Goal: Information Seeking & Learning: Compare options

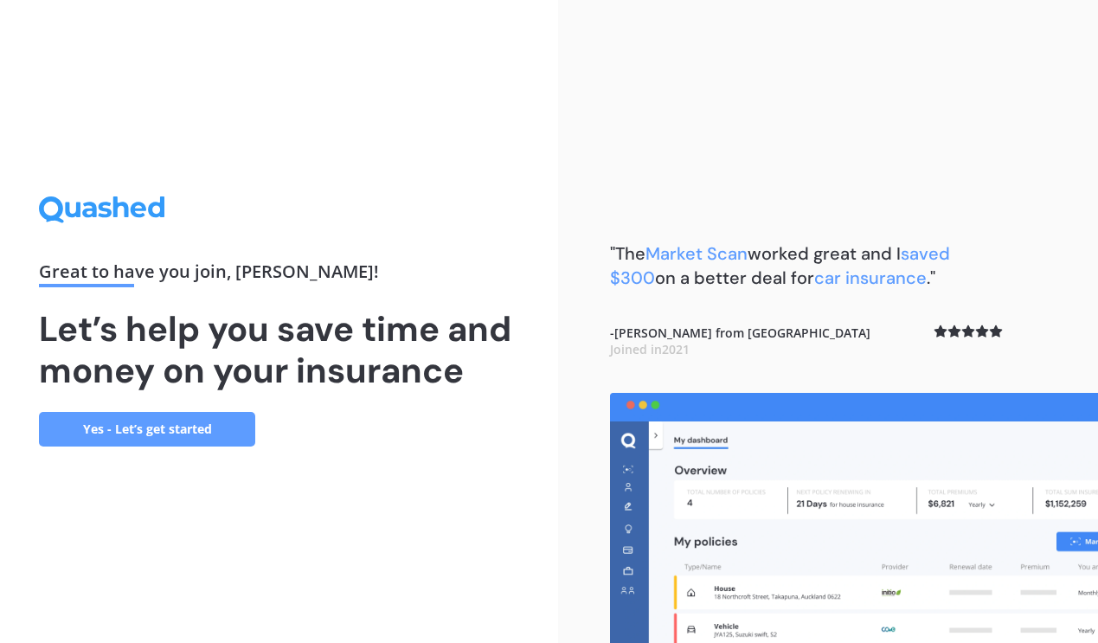
click at [201, 433] on link "Yes - Let’s get started" at bounding box center [147, 429] width 216 height 35
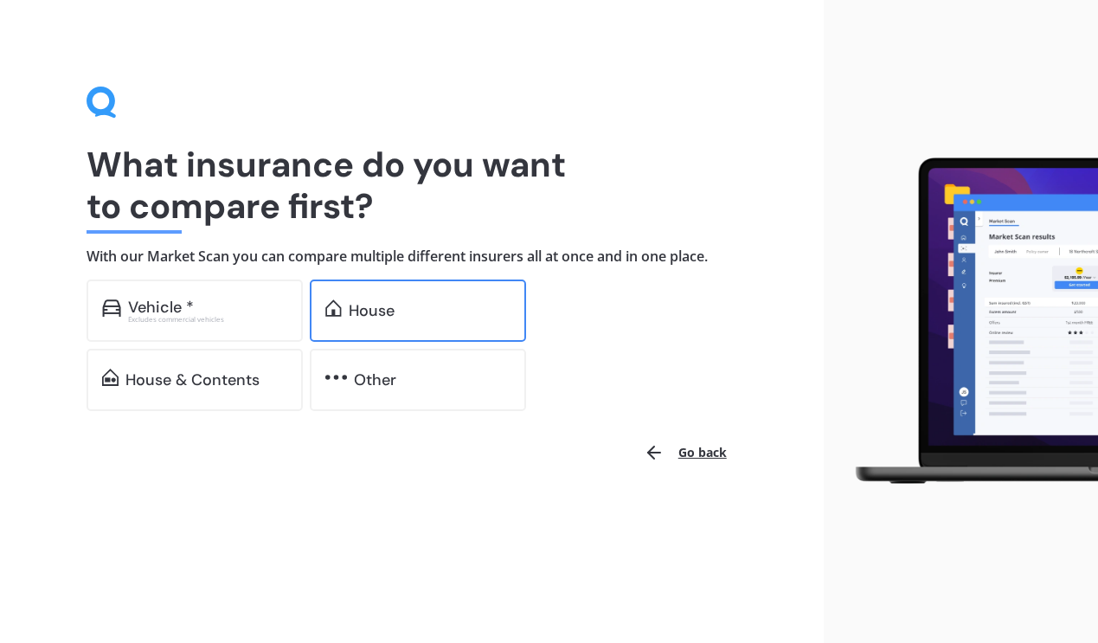
click at [407, 307] on div "House" at bounding box center [430, 310] width 162 height 17
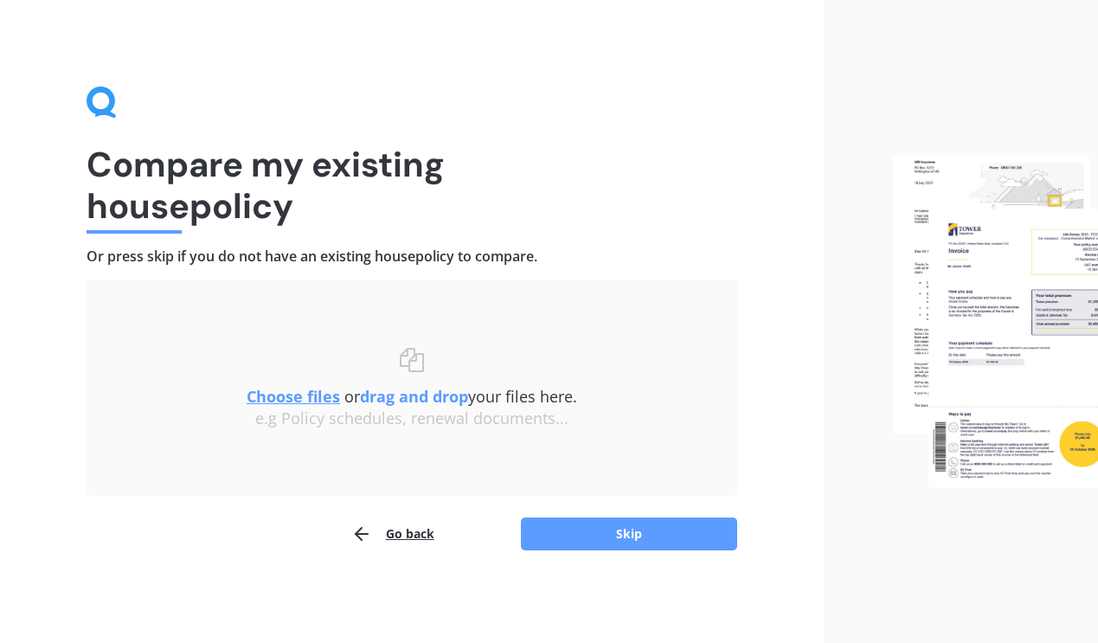
click at [308, 394] on u "Choose files" at bounding box center [293, 396] width 93 height 21
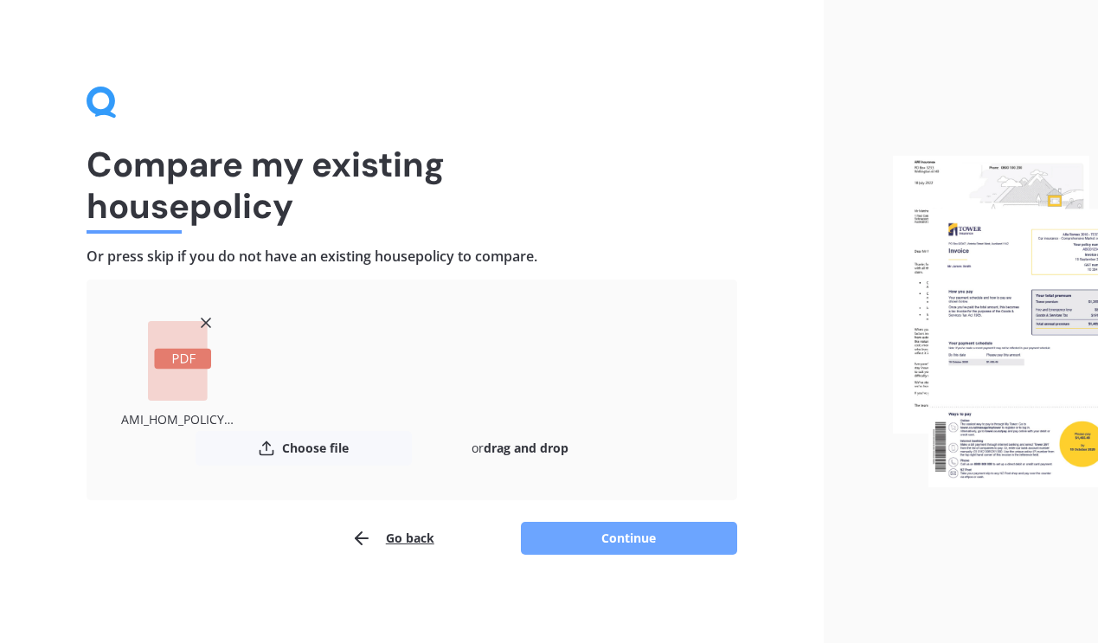
click at [644, 535] on button "Continue" at bounding box center [629, 538] width 216 height 33
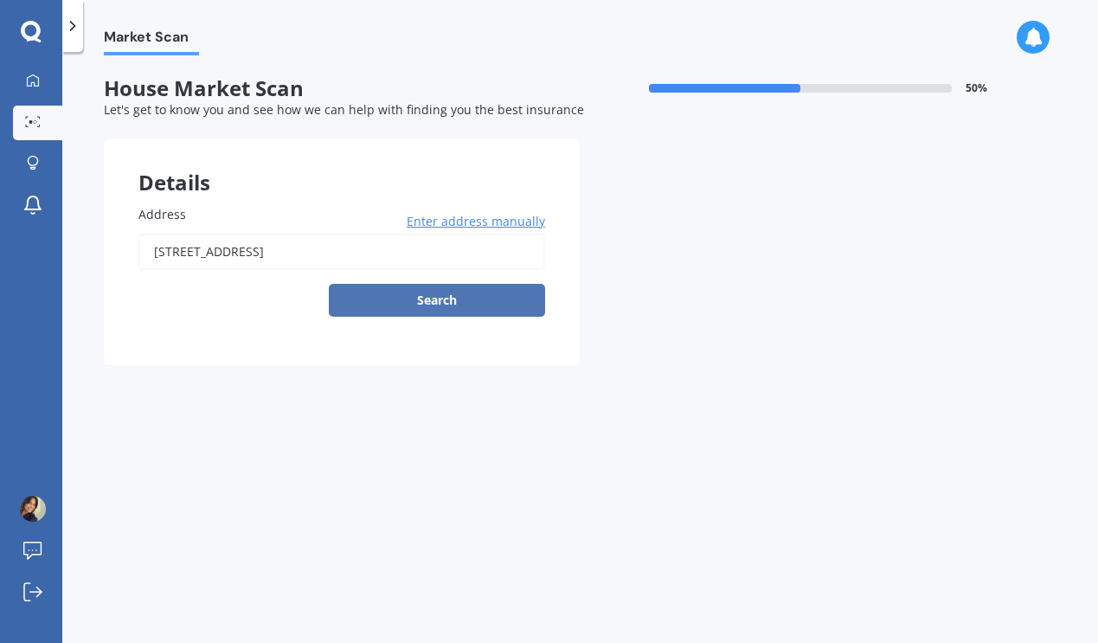
click at [442, 296] on button "Search" at bounding box center [437, 300] width 216 height 33
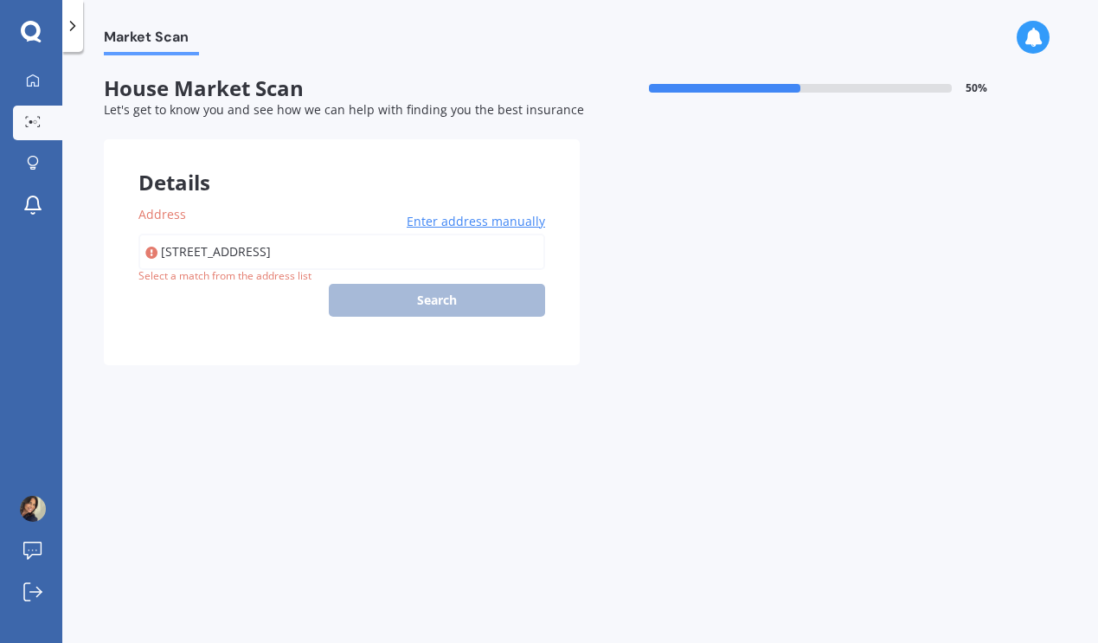
type input "[STREET_ADDRESS]"
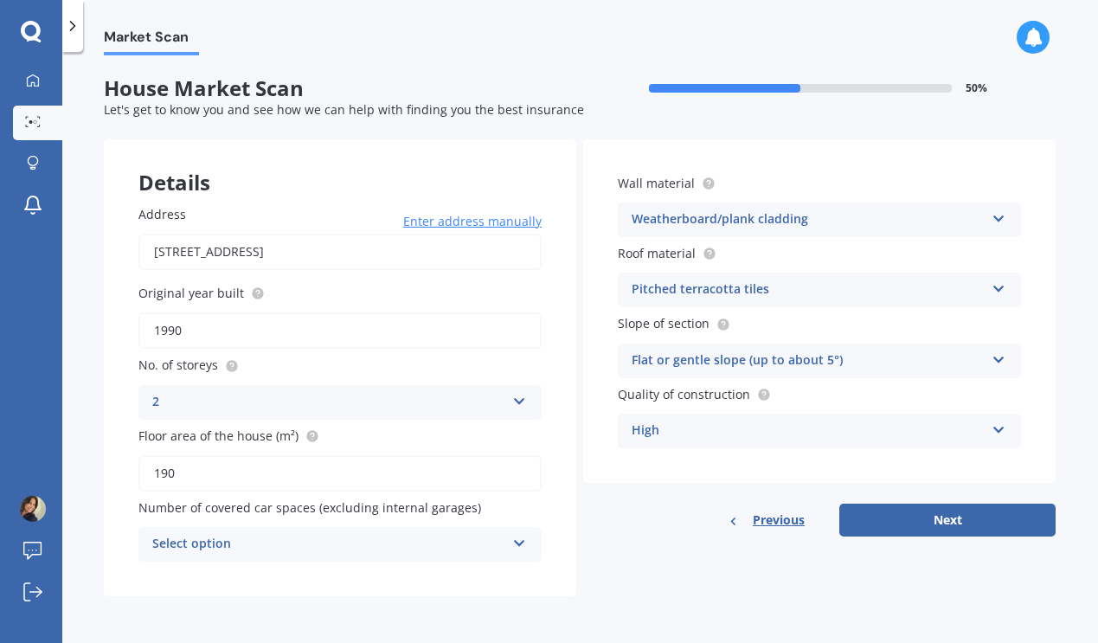
click at [266, 319] on input "1990" at bounding box center [339, 330] width 403 height 36
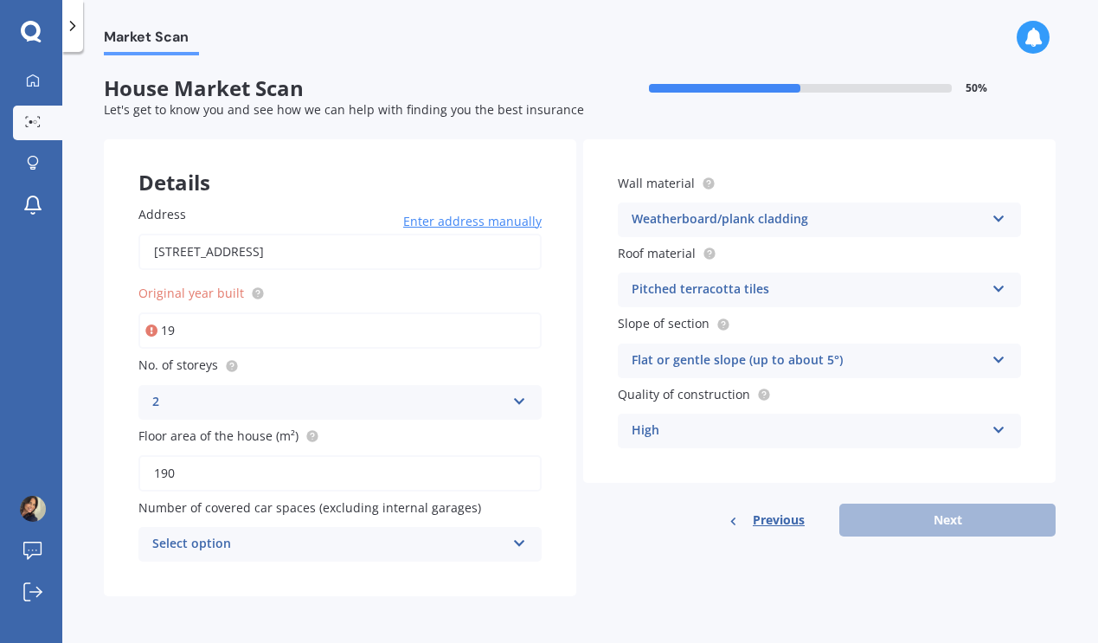
type input "1"
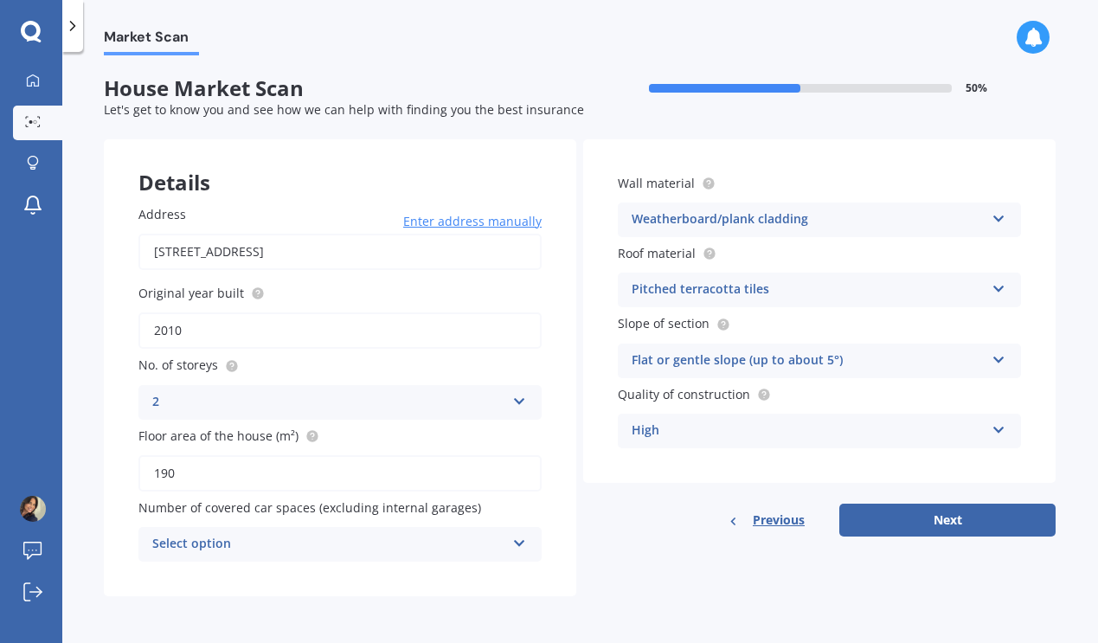
type input "2010"
click at [338, 475] on input "190" at bounding box center [339, 473] width 403 height 36
type input "1"
type input "300"
click at [392, 542] on div "Select option" at bounding box center [328, 544] width 353 height 21
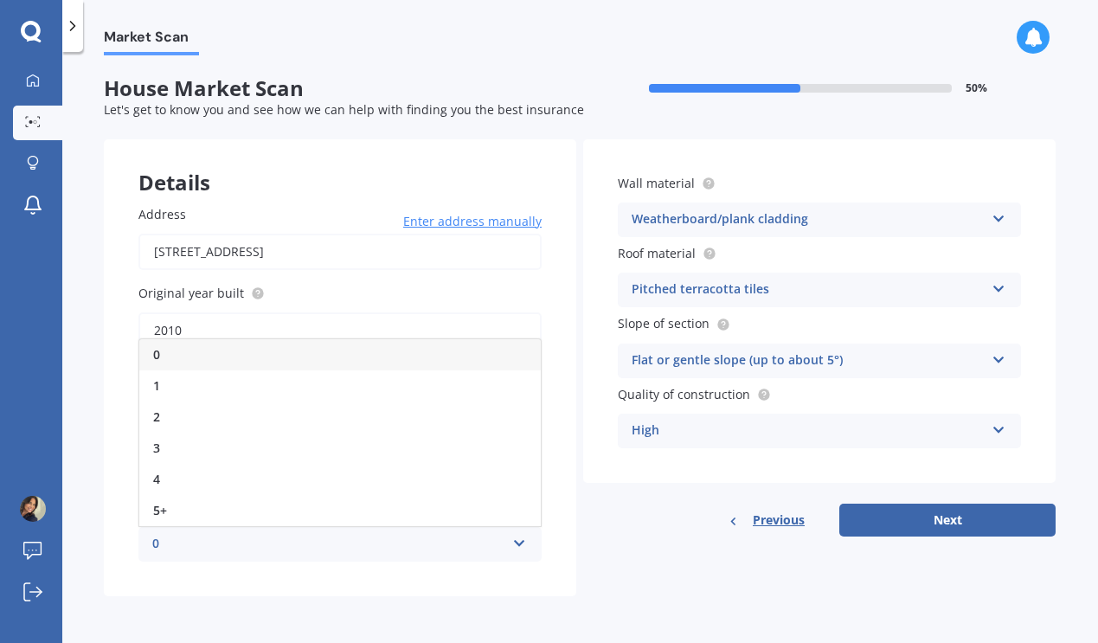
click at [254, 349] on div "0" at bounding box center [340, 354] width 402 height 31
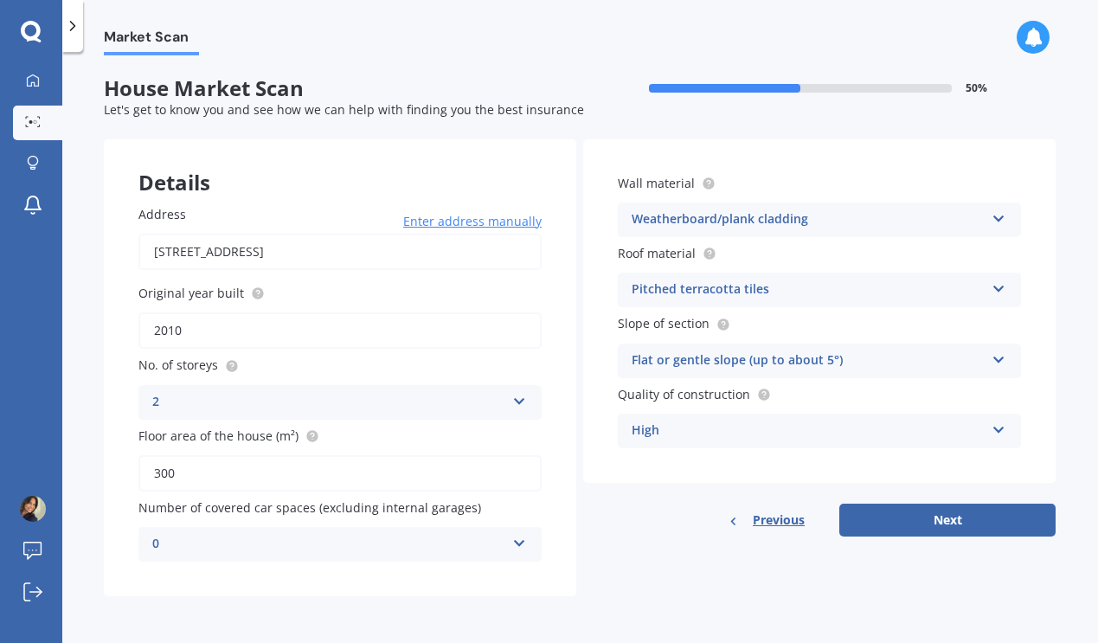
click at [822, 215] on div "Weatherboard/plank cladding" at bounding box center [808, 219] width 353 height 21
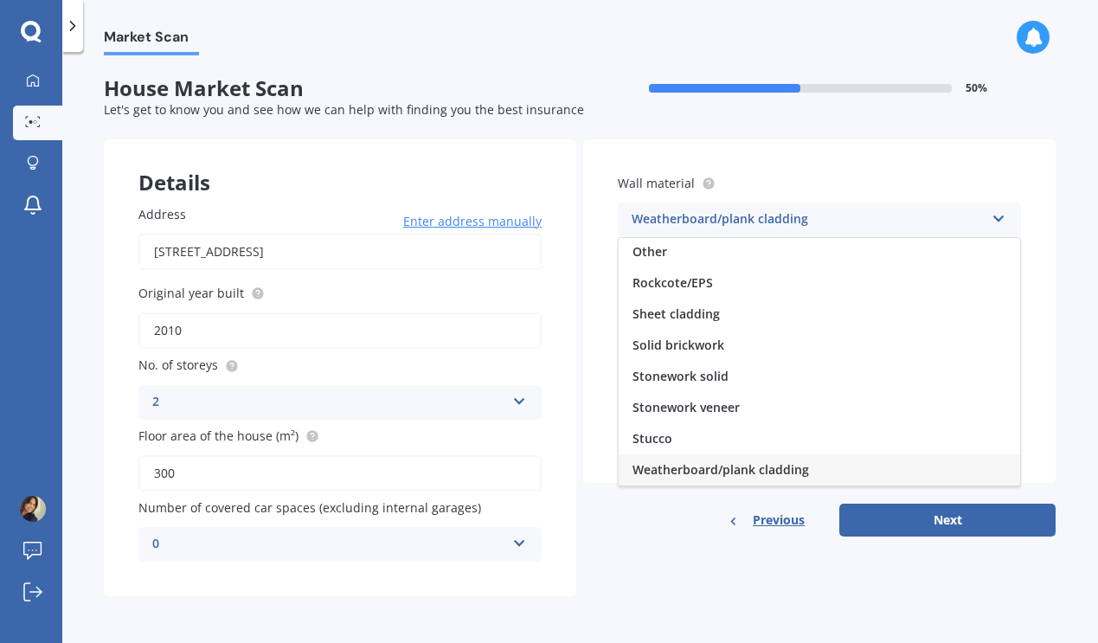
click at [786, 217] on div "Weatherboard/plank cladding" at bounding box center [808, 219] width 353 height 21
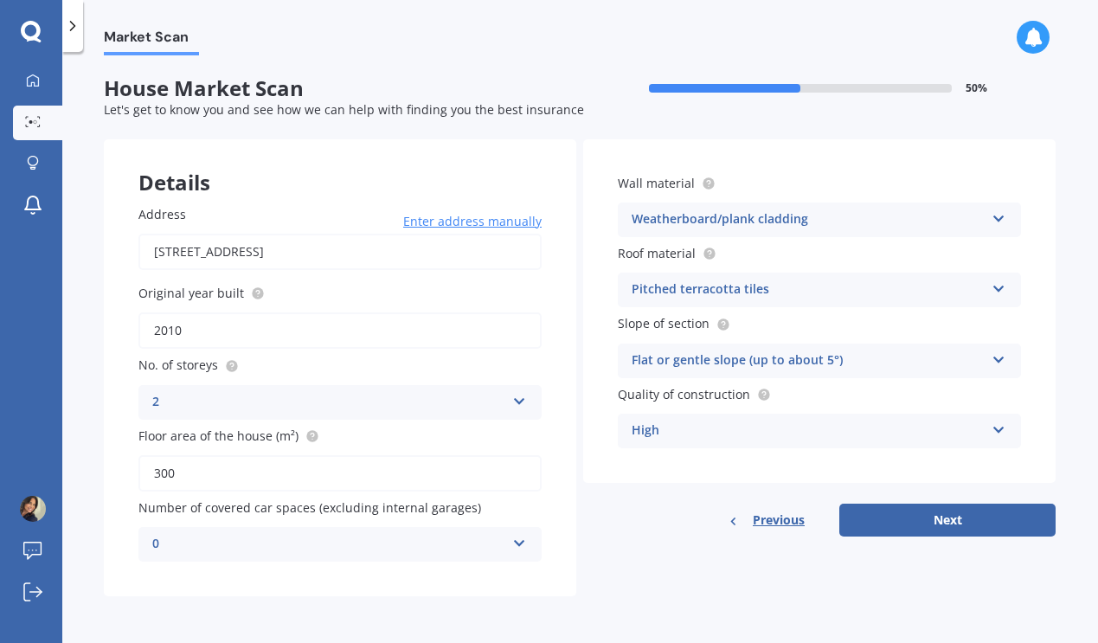
click at [770, 286] on div "Pitched terracotta tiles" at bounding box center [808, 290] width 353 height 21
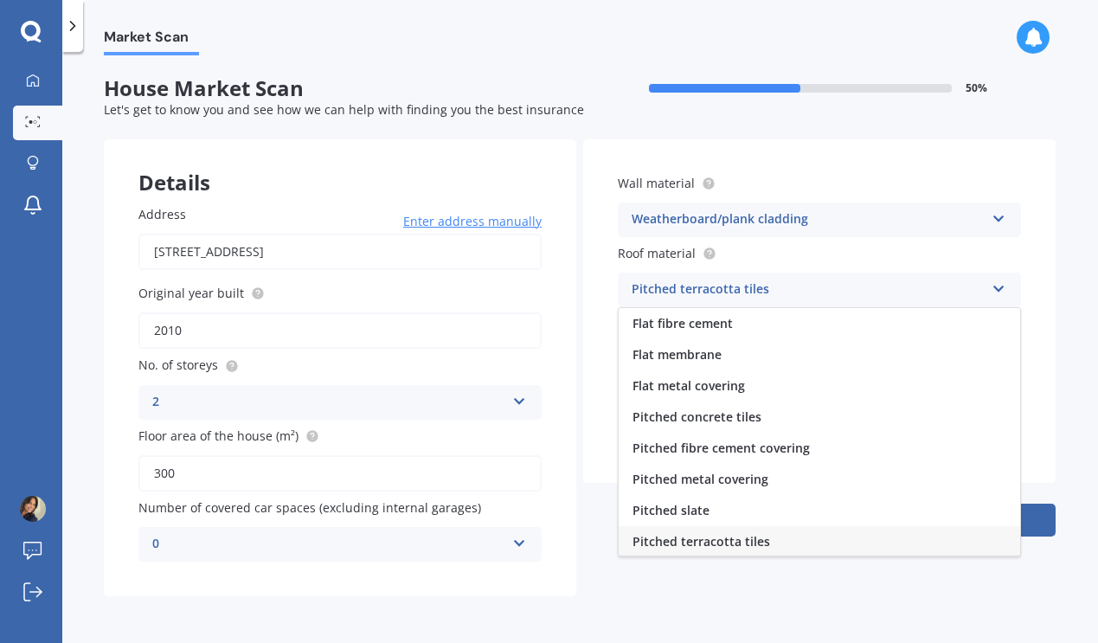
scroll to position [2, 0]
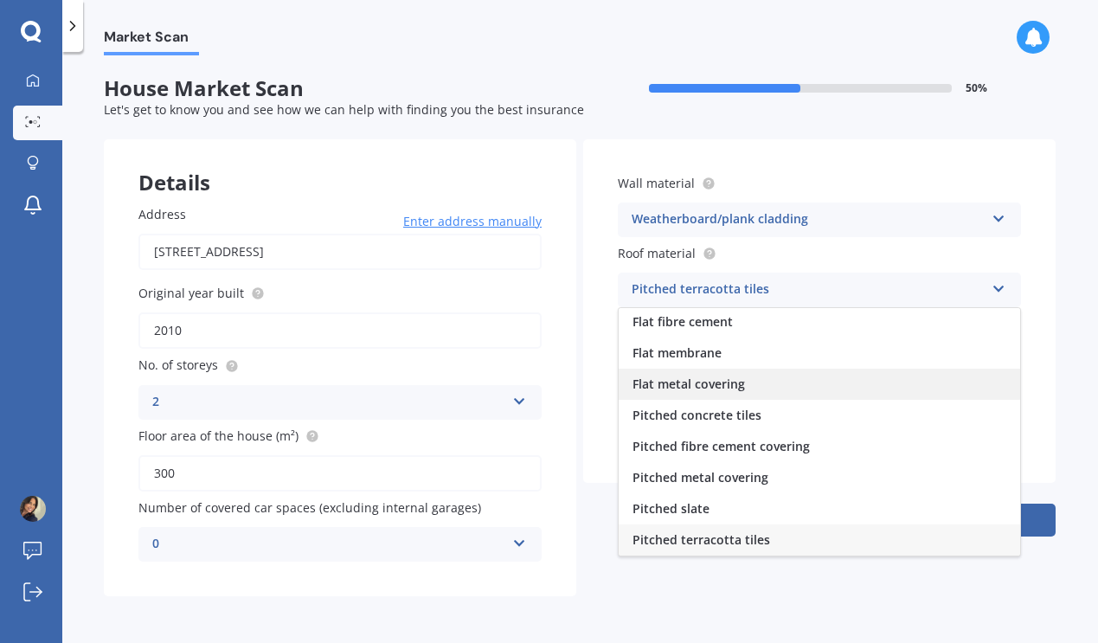
click at [741, 390] on div "Flat metal covering" at bounding box center [820, 384] width 402 height 31
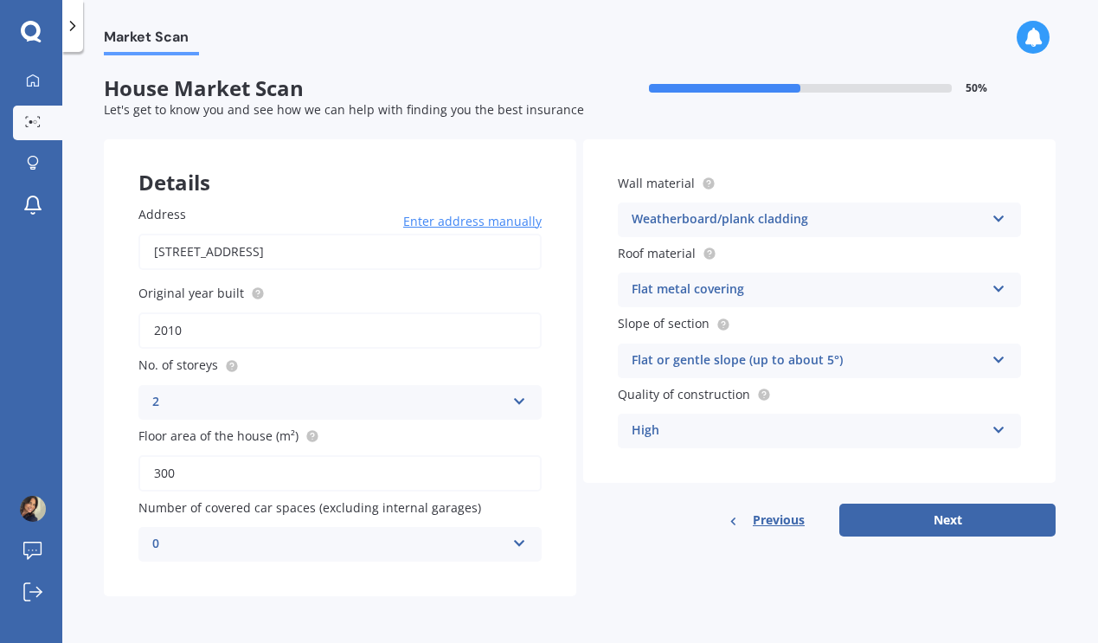
click at [725, 357] on div "Flat or gentle slope (up to about 5°)" at bounding box center [808, 360] width 353 height 21
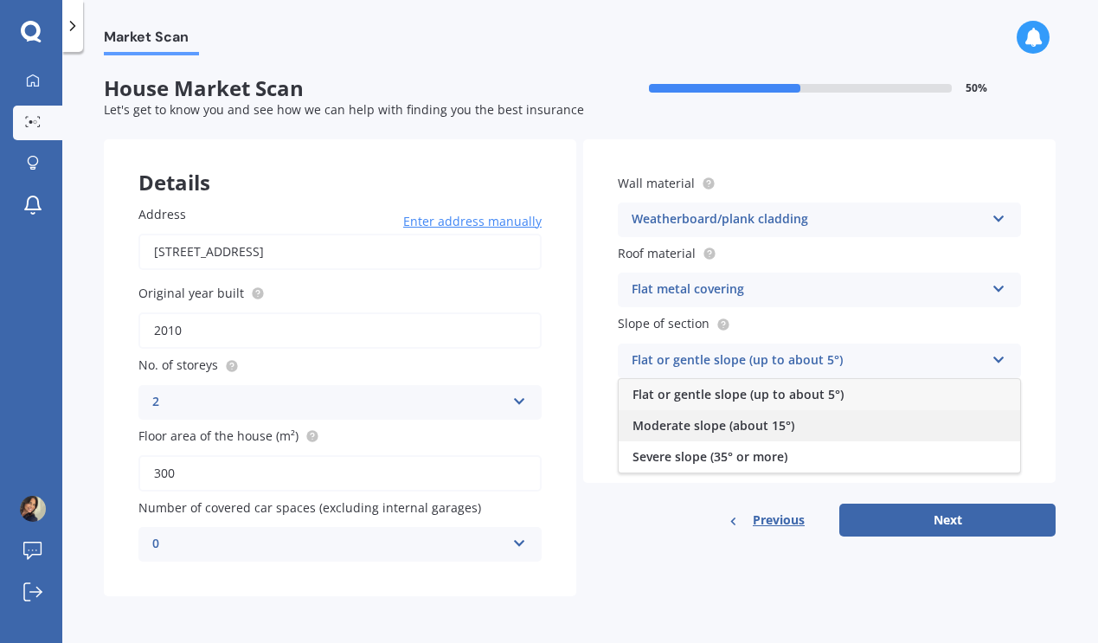
click at [712, 422] on span "Moderate slope (about 15°)" at bounding box center [714, 425] width 162 height 16
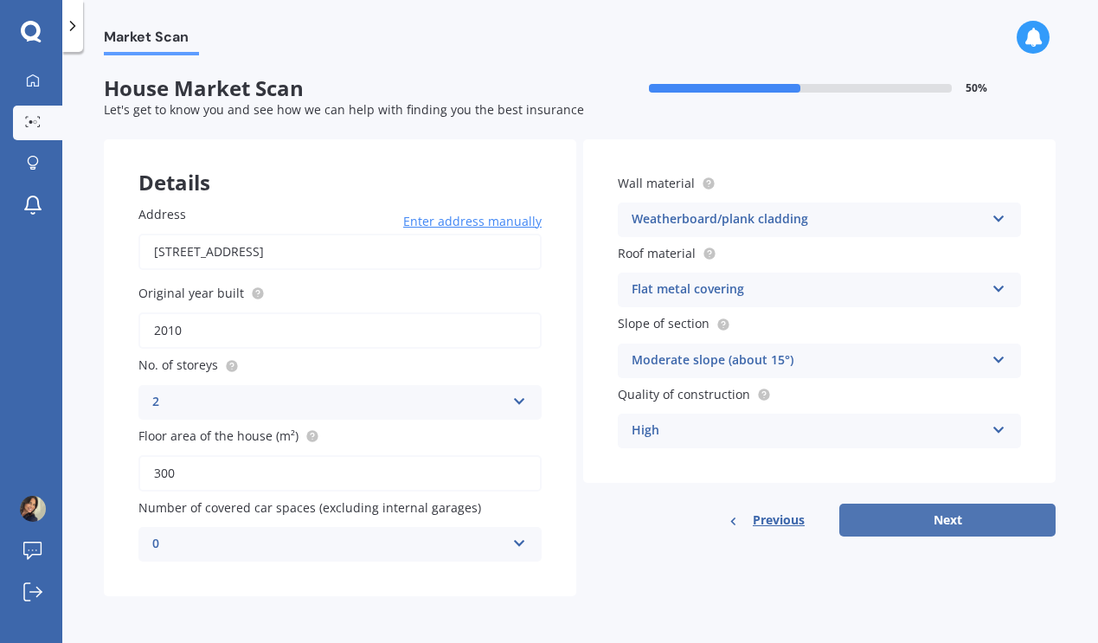
click at [903, 523] on button "Next" at bounding box center [947, 520] width 216 height 33
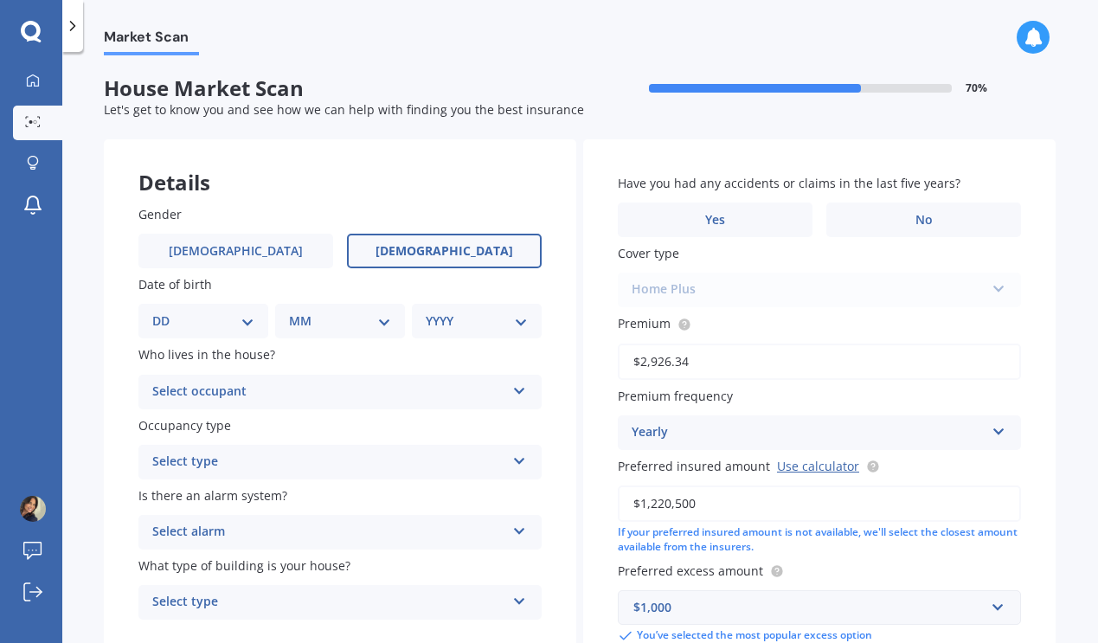
click at [441, 254] on span "[DEMOGRAPHIC_DATA]" at bounding box center [445, 251] width 138 height 15
click at [0, 0] on input "[DEMOGRAPHIC_DATA]" at bounding box center [0, 0] width 0 height 0
select select "07"
select select "10"
select select "1968"
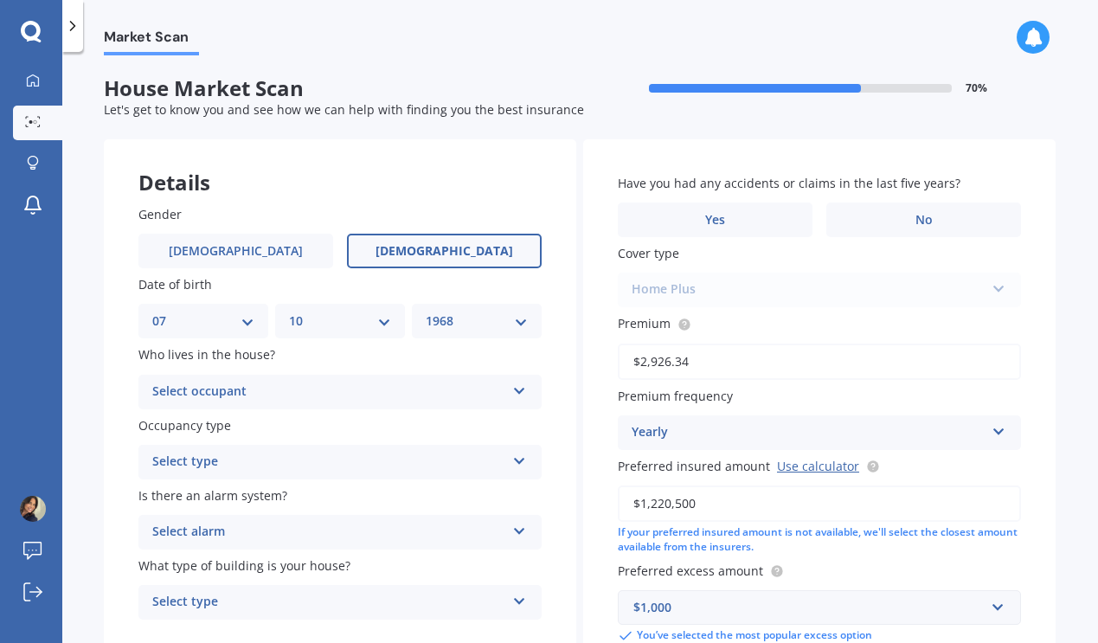
click at [311, 388] on div "Select occupant" at bounding box center [328, 392] width 353 height 21
click at [275, 421] on div "Owner" at bounding box center [340, 425] width 402 height 31
click at [268, 456] on div "Select type" at bounding box center [328, 462] width 353 height 21
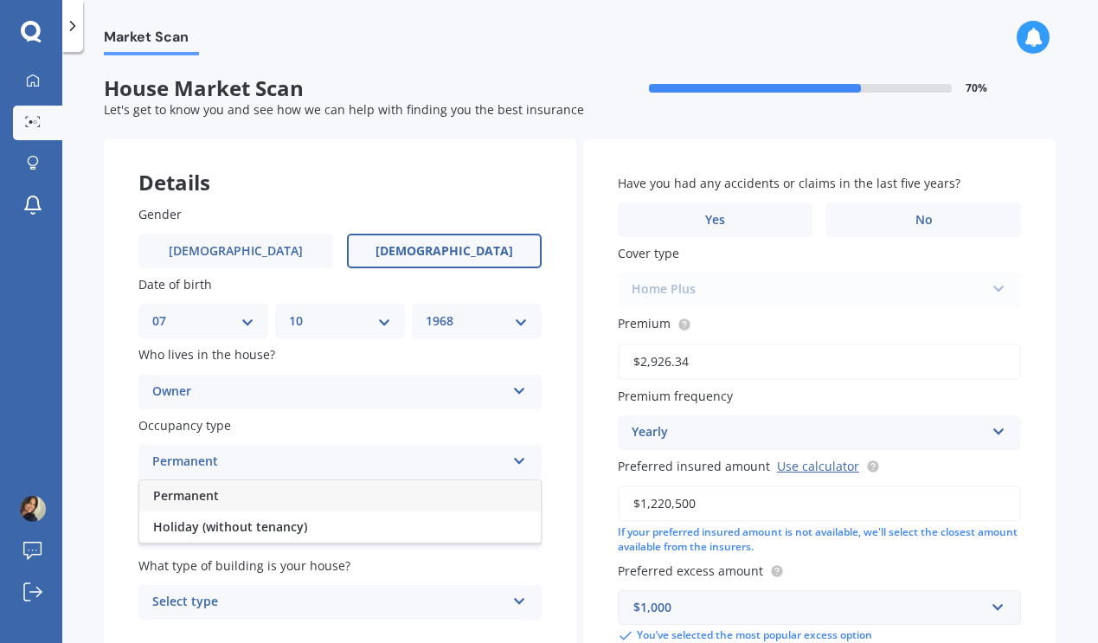
click at [250, 490] on div "Permanent" at bounding box center [340, 495] width 402 height 31
click at [260, 526] on div "Select alarm" at bounding box center [328, 532] width 353 height 21
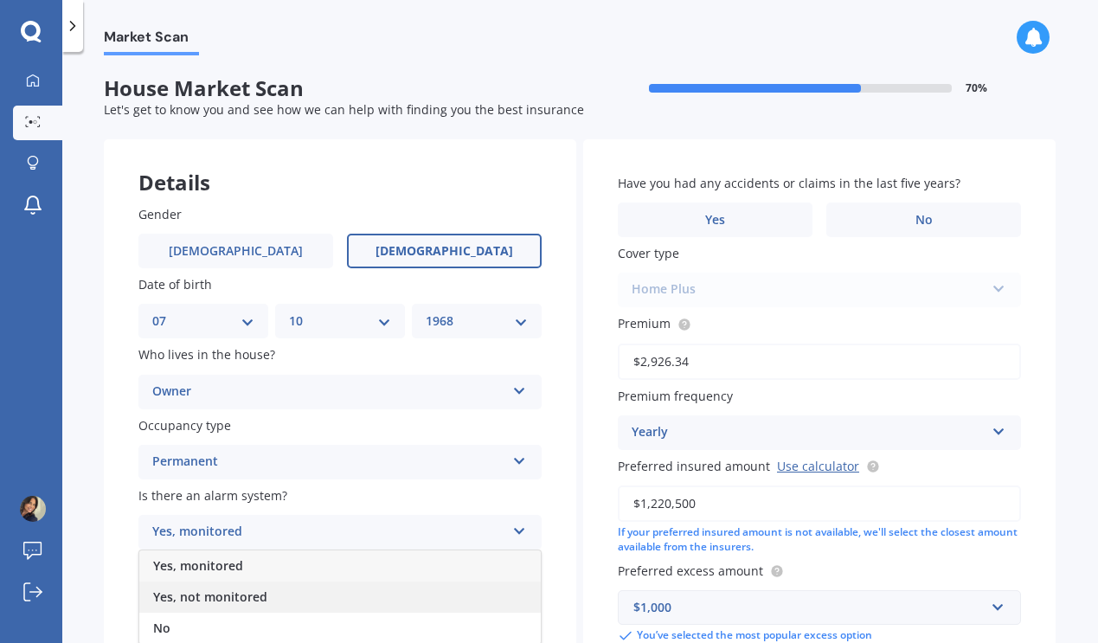
click at [228, 588] on span "Yes, not monitored" at bounding box center [210, 596] width 114 height 16
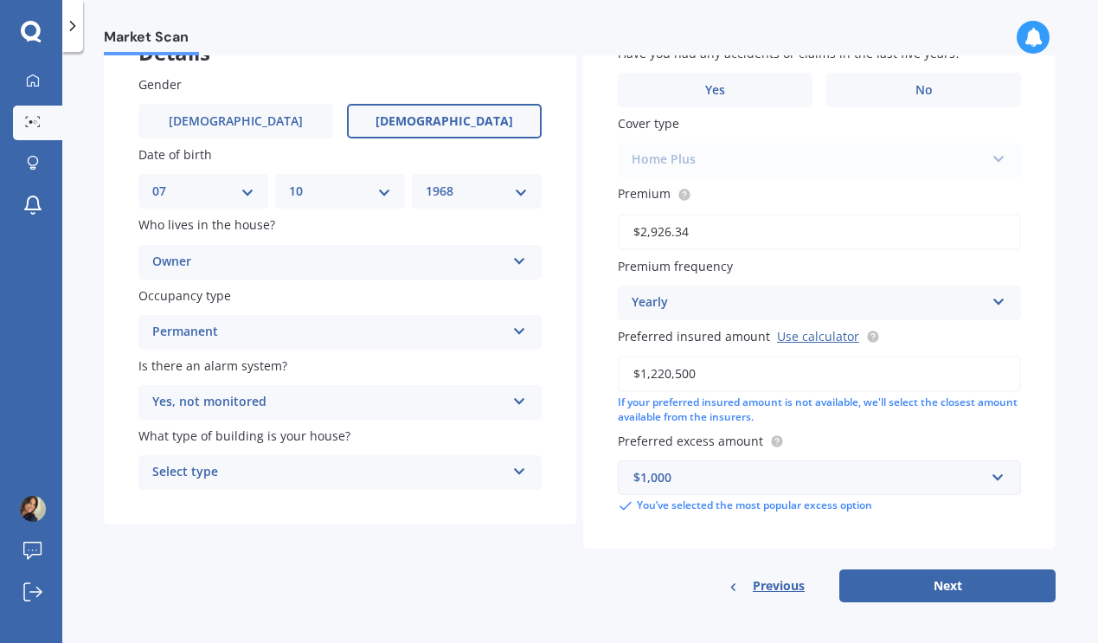
scroll to position [129, 0]
click at [307, 465] on div "Select type" at bounding box center [328, 473] width 353 height 21
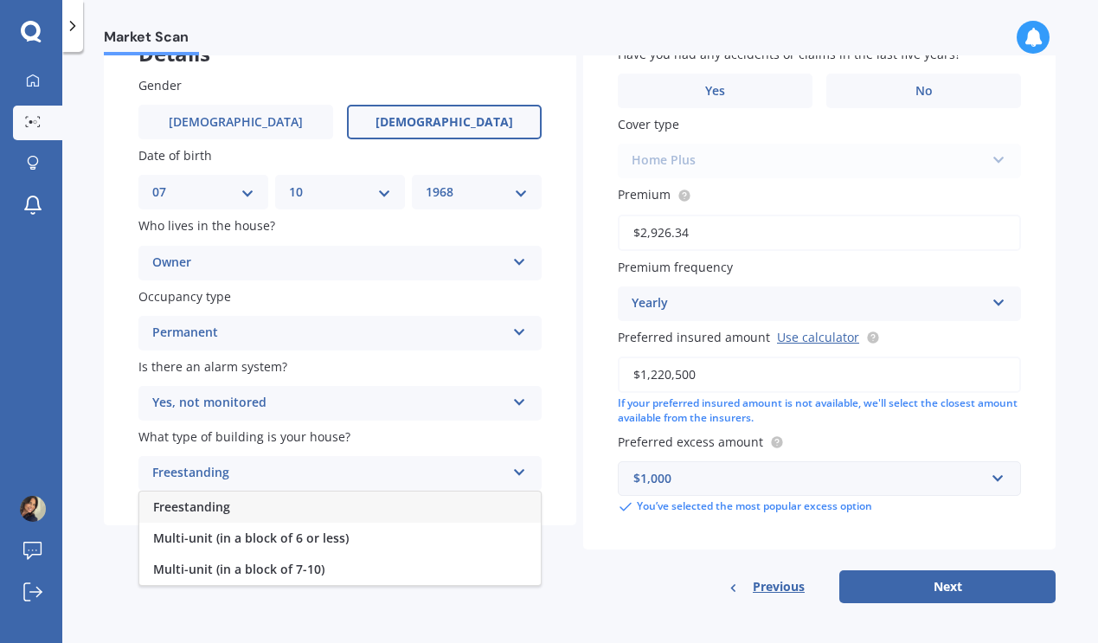
click at [270, 507] on div "Freestanding" at bounding box center [340, 507] width 402 height 31
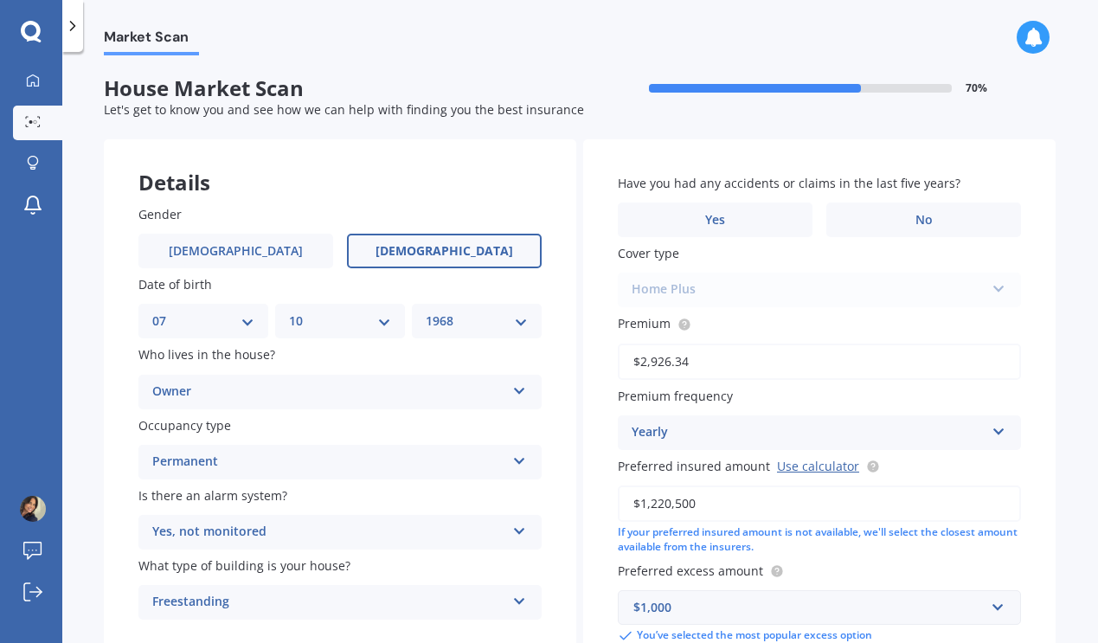
scroll to position [0, 0]
click at [732, 230] on label "Yes" at bounding box center [715, 220] width 195 height 35
click at [0, 0] on input "Yes" at bounding box center [0, 0] width 0 height 0
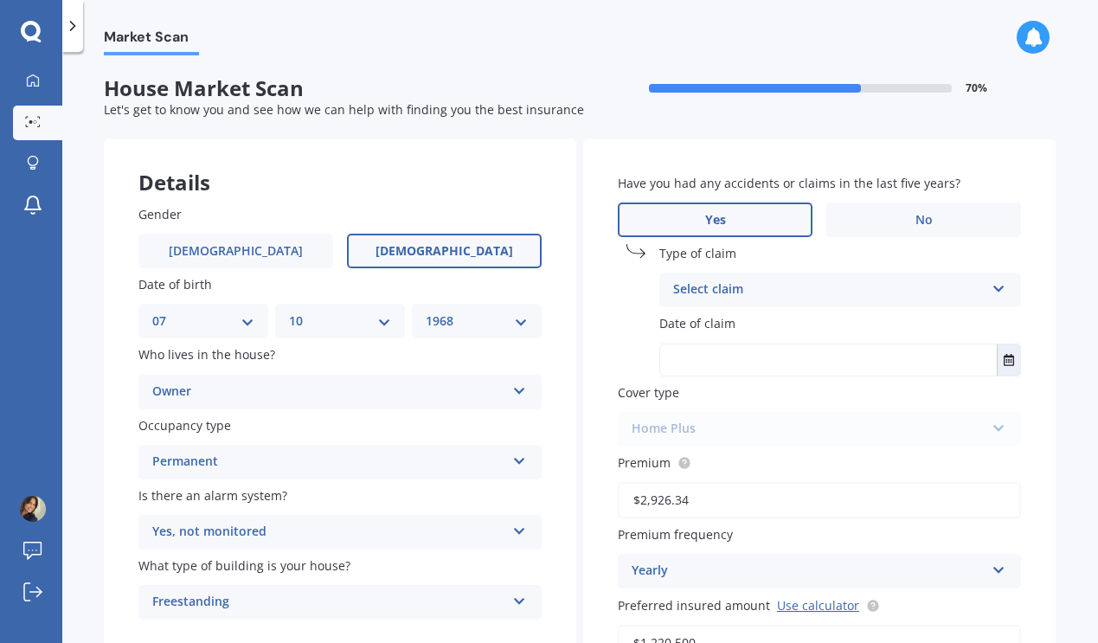
click at [727, 288] on div "Select claim" at bounding box center [829, 290] width 312 height 21
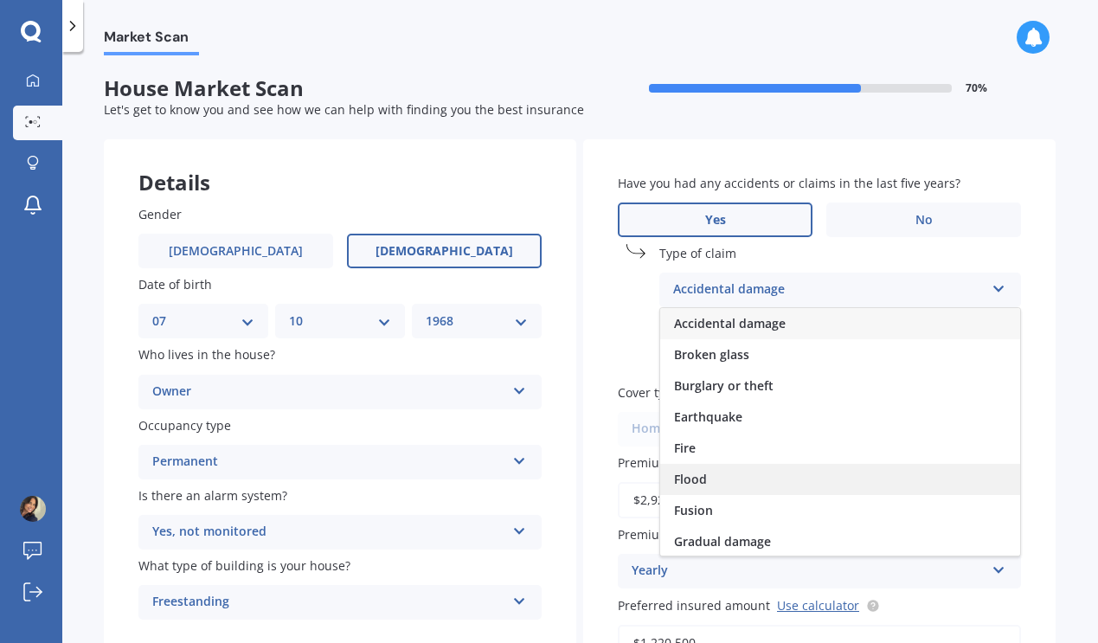
click at [679, 479] on span "Flood" at bounding box center [690, 479] width 33 height 16
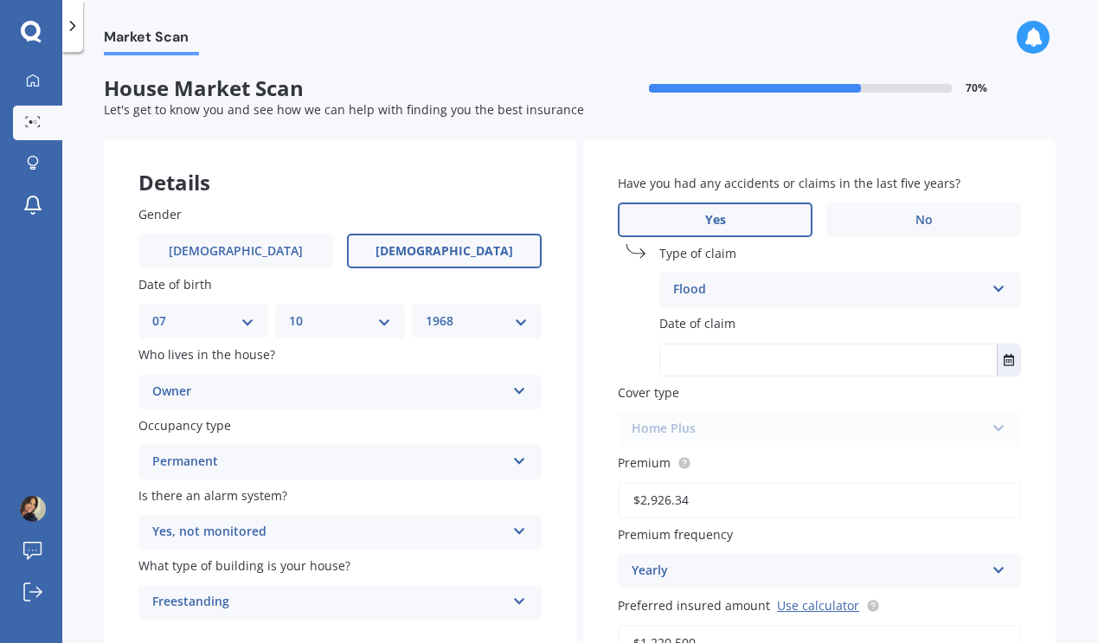
click at [733, 359] on input "text" at bounding box center [828, 359] width 337 height 31
click at [1004, 358] on icon "Select date" at bounding box center [1009, 360] width 10 height 12
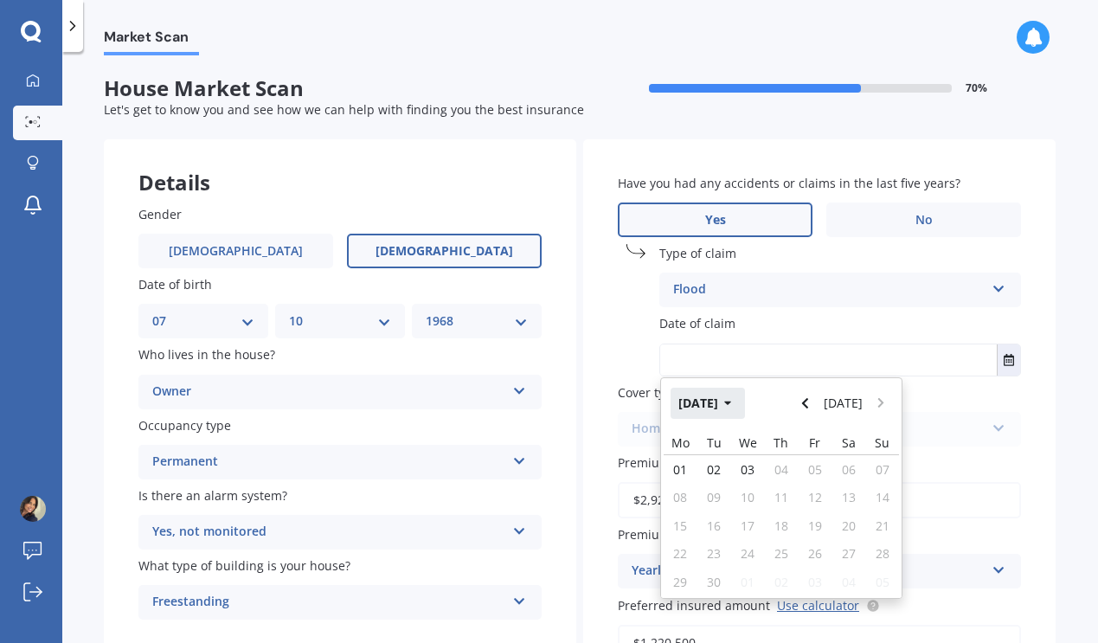
click at [727, 402] on button "[DATE]" at bounding box center [708, 403] width 74 height 31
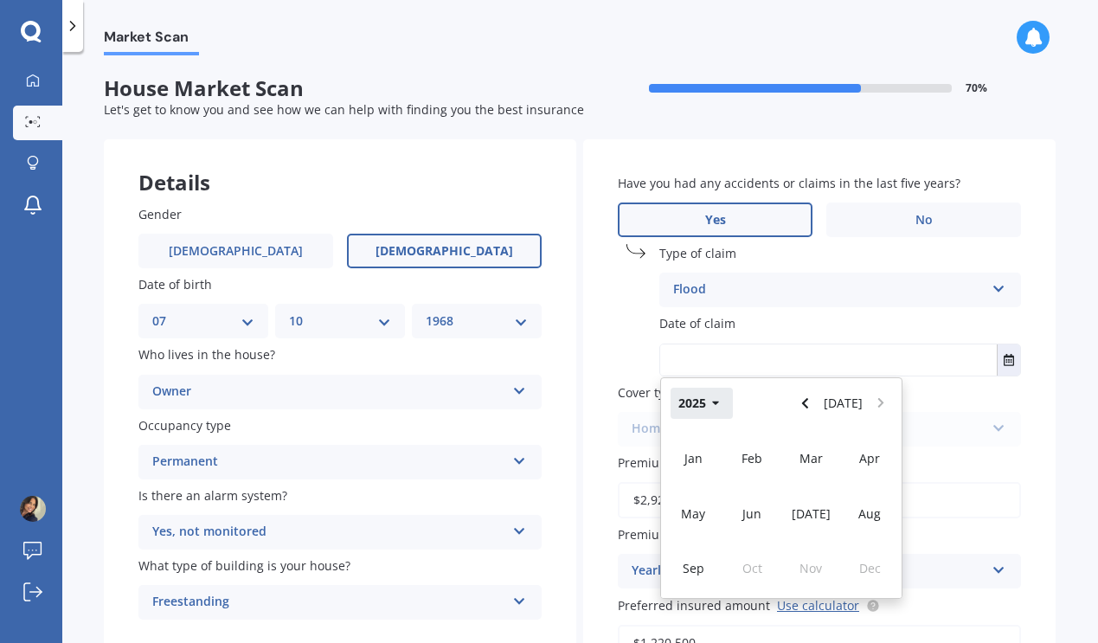
click at [691, 408] on button "2025" at bounding box center [702, 403] width 62 height 31
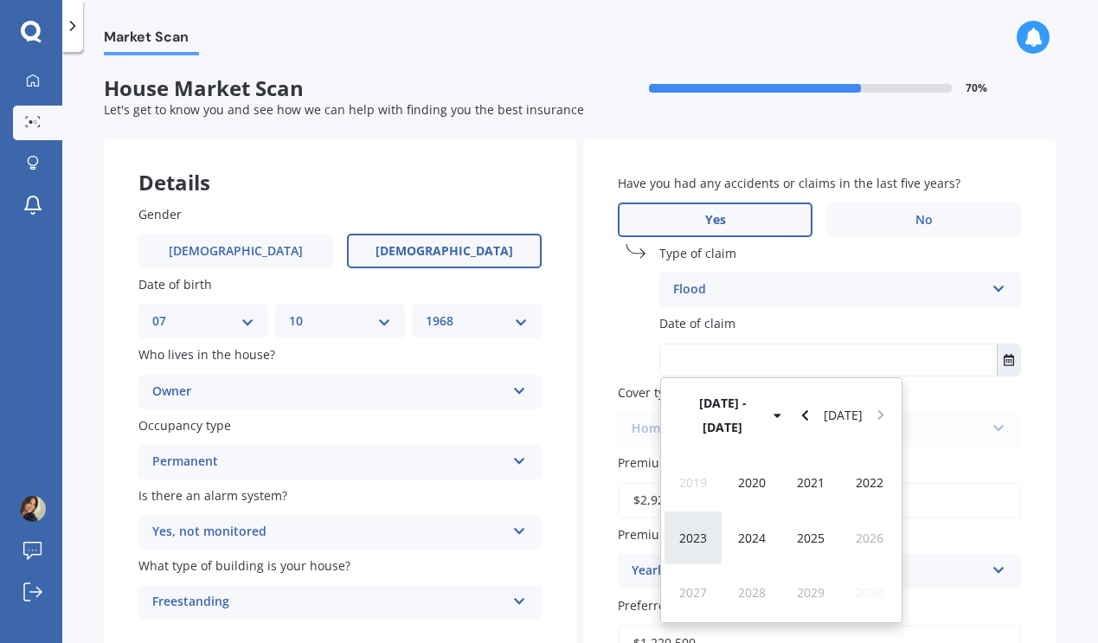
click at [699, 530] on span "2023" at bounding box center [693, 538] width 28 height 16
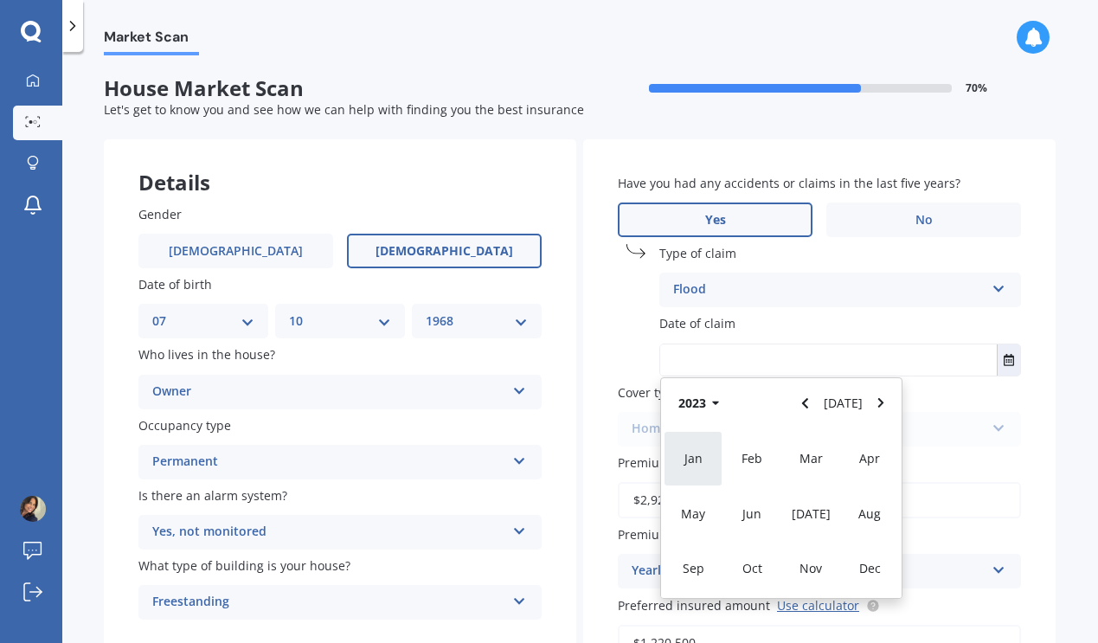
click at [693, 466] on div "Jan" at bounding box center [693, 458] width 59 height 55
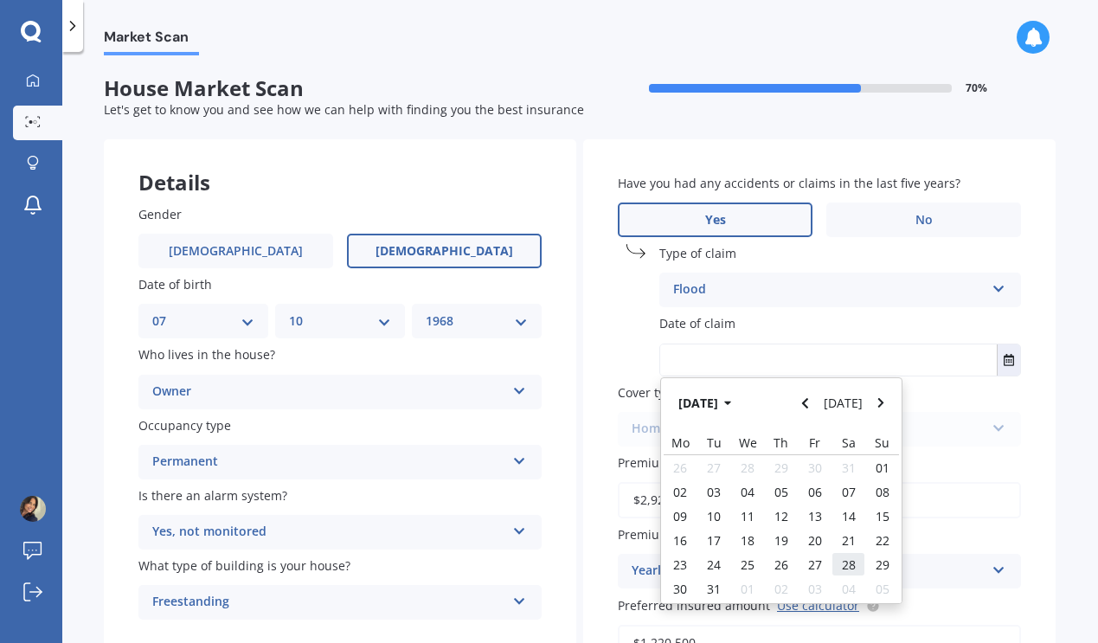
click at [845, 567] on span "28" at bounding box center [849, 564] width 14 height 16
type input "[DATE]"
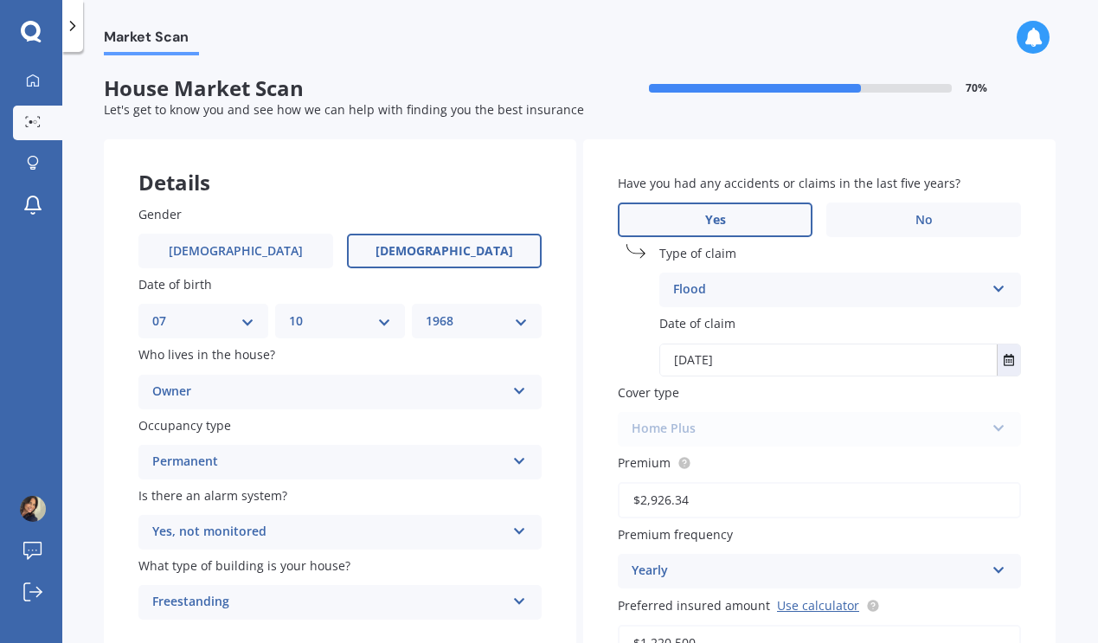
click at [767, 427] on div "Home Plus Premier House Market Value House Home Plus" at bounding box center [819, 429] width 403 height 35
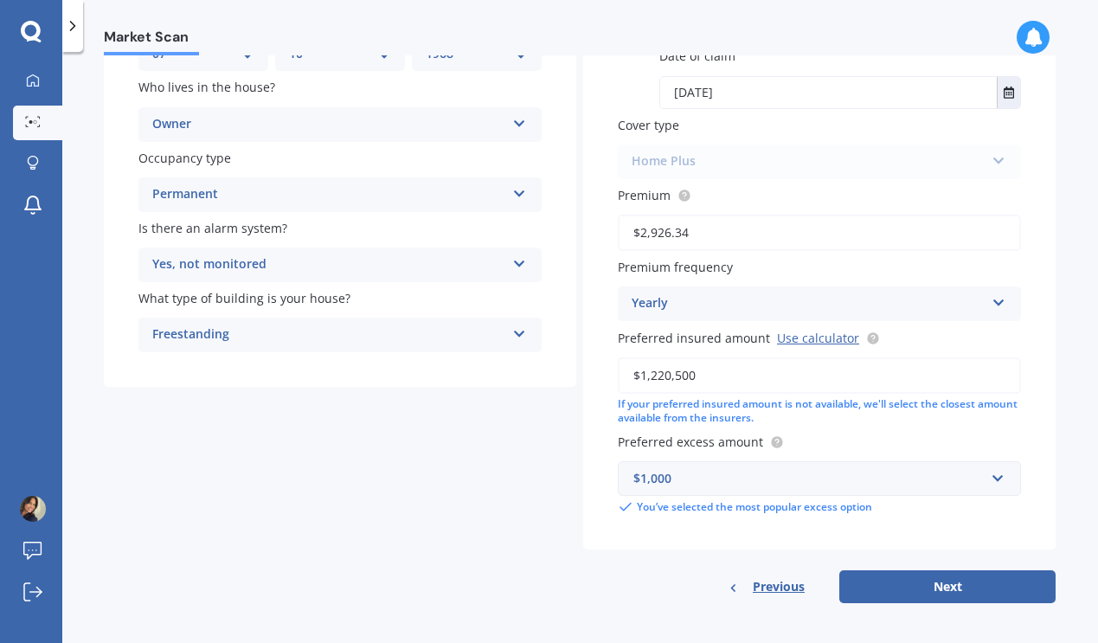
scroll to position [267, 0]
click at [922, 587] on button "Next" at bounding box center [947, 587] width 216 height 33
select select "07"
select select "10"
select select "1968"
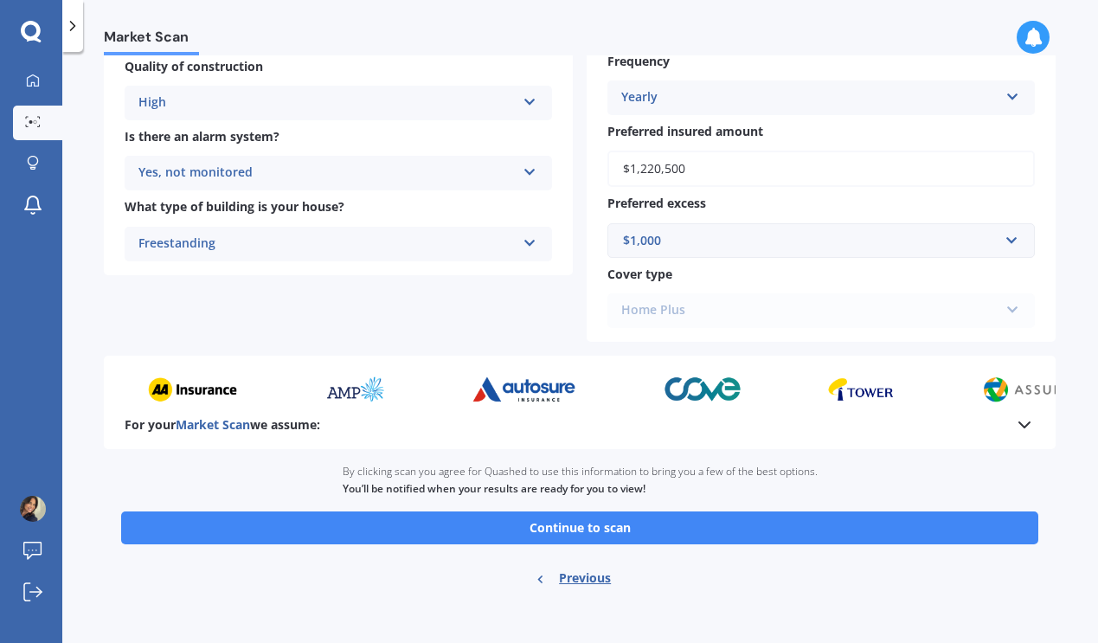
scroll to position [661, 0]
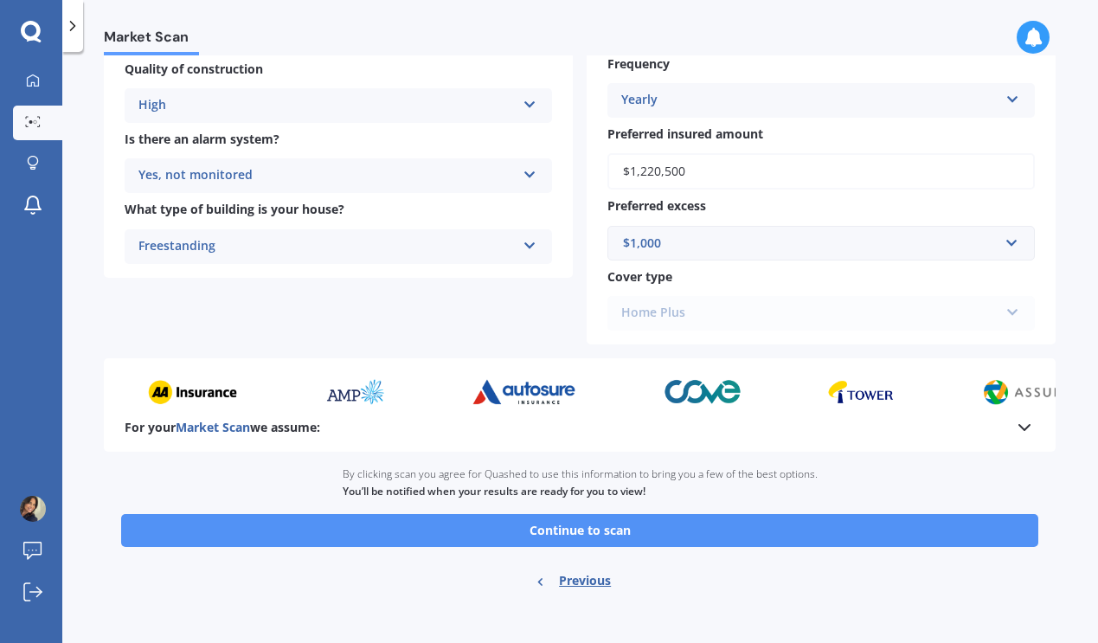
click at [586, 520] on button "Continue to scan" at bounding box center [579, 530] width 917 height 33
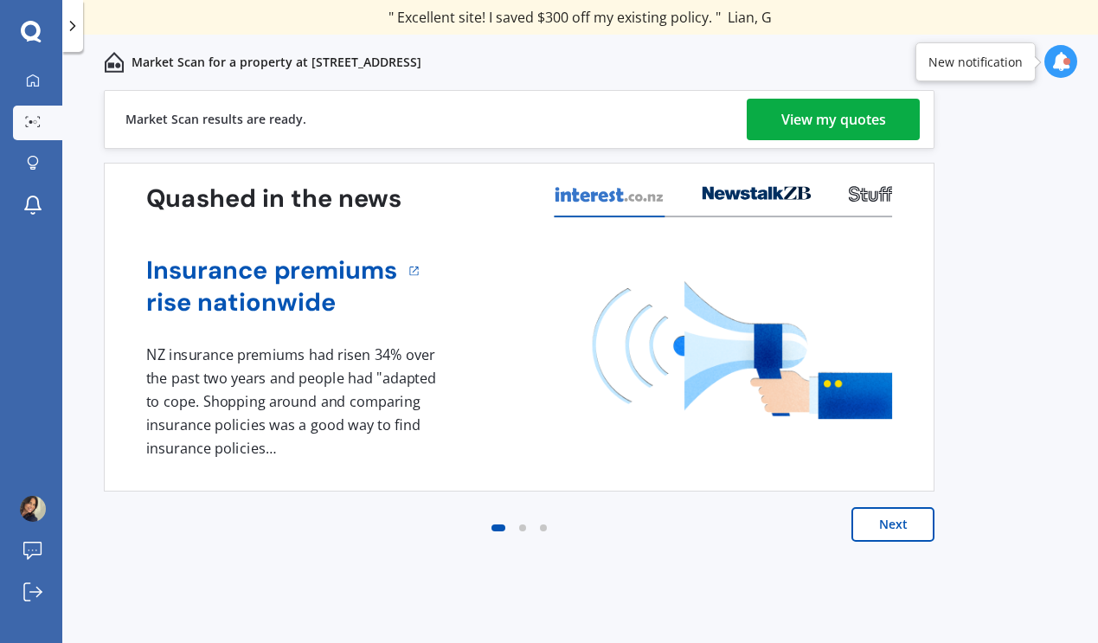
click at [801, 119] on div "View my quotes" at bounding box center [833, 120] width 105 height 42
